Goal: Information Seeking & Learning: Learn about a topic

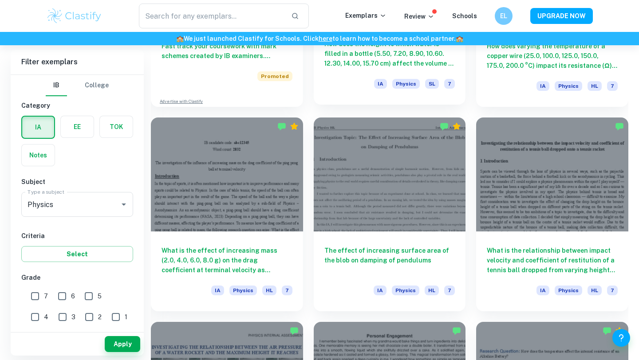
scroll to position [793, 0]
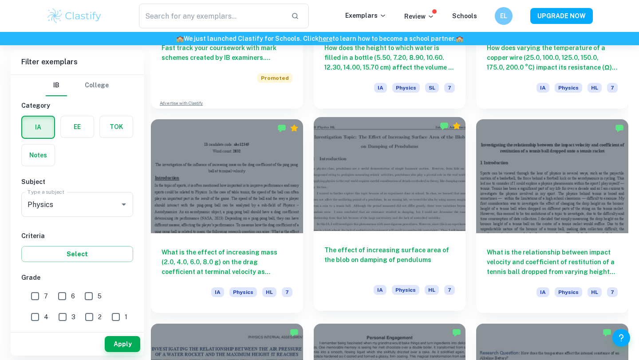
click at [348, 260] on h6 "The effect of increasing surface area of the blob on damping of pendulums" at bounding box center [389, 259] width 131 height 29
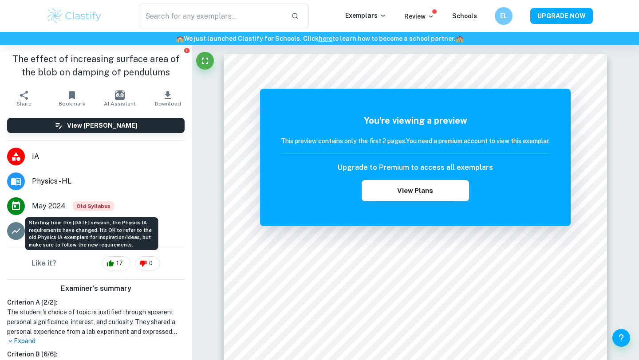
click at [94, 207] on span "Old Syllabus" at bounding box center [93, 206] width 41 height 10
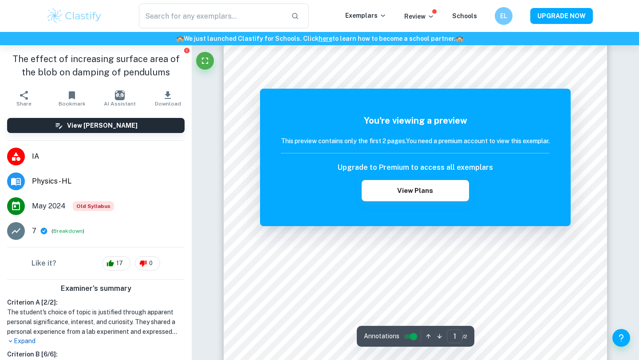
scroll to position [101, 0]
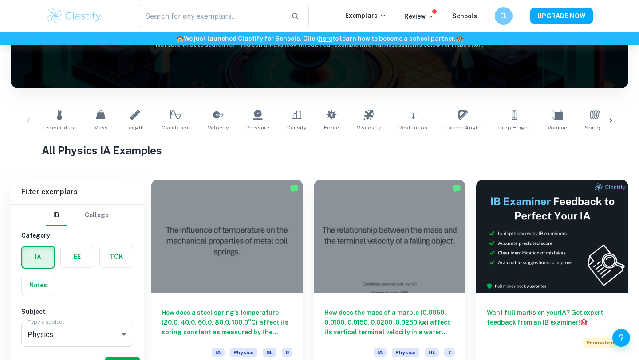
scroll to position [140, 0]
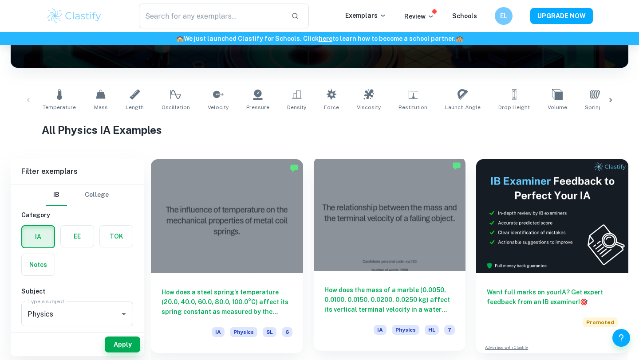
click at [406, 302] on h6 "How does the mass of a marble (0.0050, 0.0100, 0.0150, 0.0200, 0.0250 kg) affec…" at bounding box center [389, 299] width 131 height 29
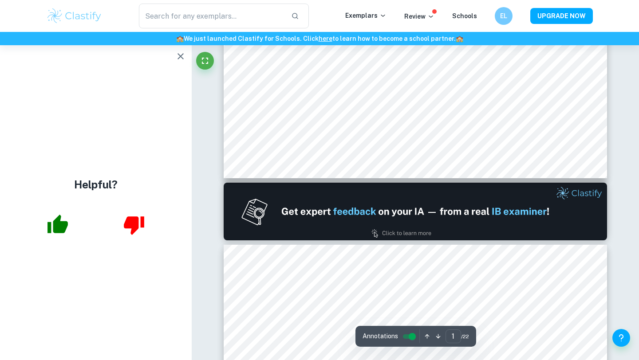
type input "2"
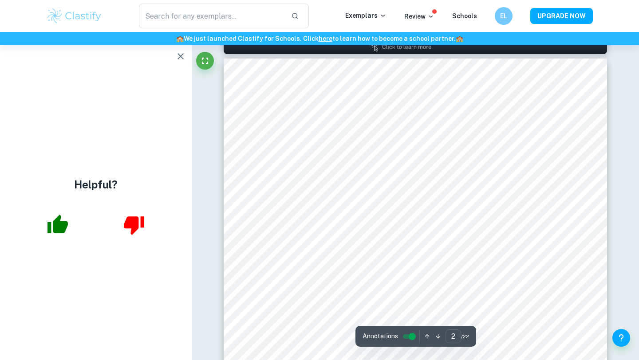
scroll to position [602, 0]
